Goal: Task Accomplishment & Management: Complete application form

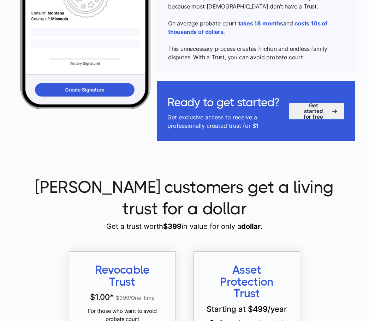
scroll to position [494, 0]
